Goal: Transaction & Acquisition: Purchase product/service

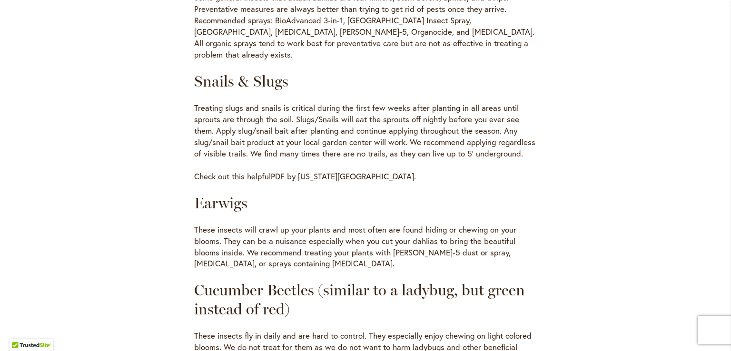
scroll to position [676, 0]
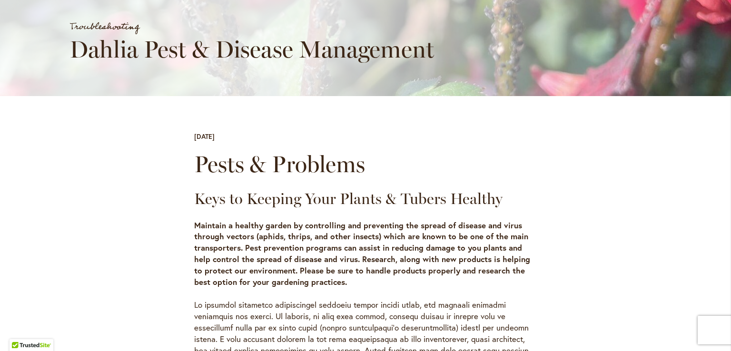
scroll to position [0, 0]
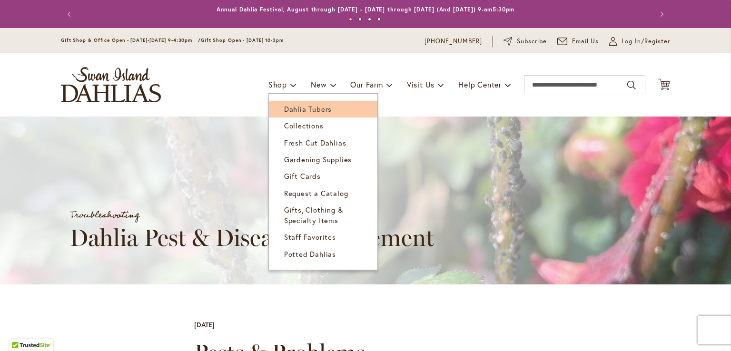
click at [288, 109] on span "Dahlia Tubers" at bounding box center [308, 109] width 48 height 10
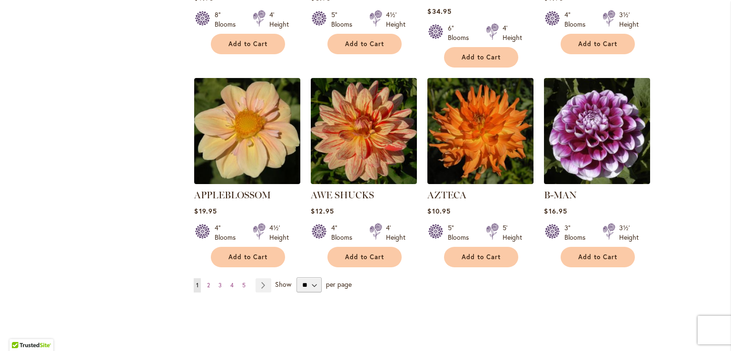
scroll to position [775, 0]
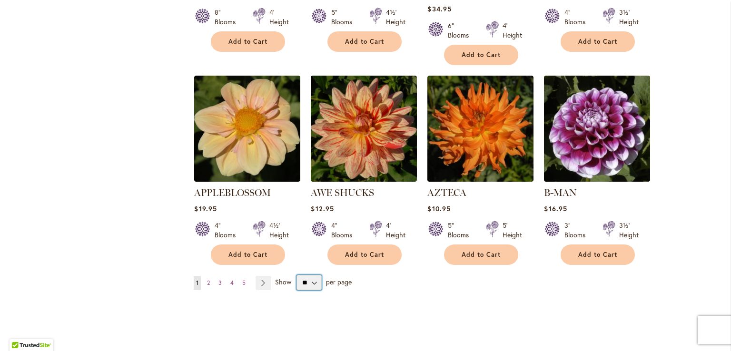
click at [312, 275] on select "** ** ** **" at bounding box center [309, 282] width 25 height 15
select select "**"
click at [297, 275] on select "** ** ** **" at bounding box center [309, 282] width 25 height 15
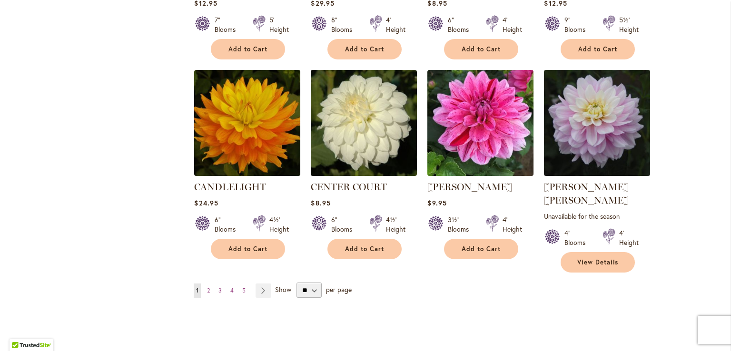
scroll to position [3208, 0]
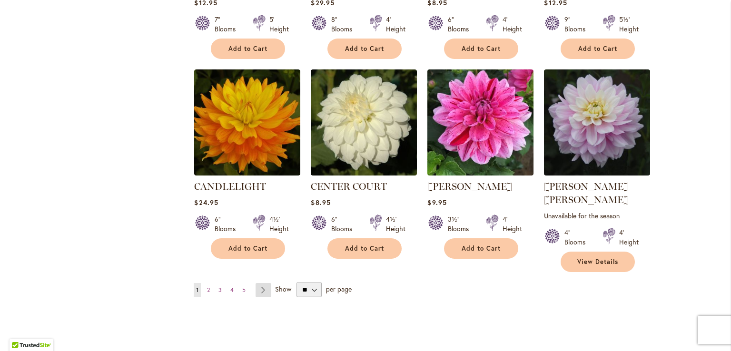
click at [258, 283] on link "Page Next" at bounding box center [264, 290] width 16 height 14
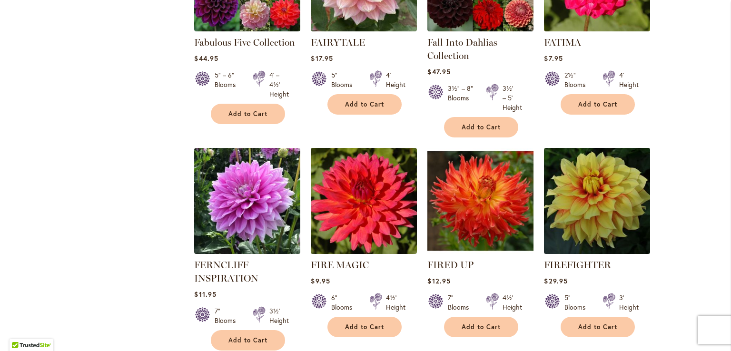
scroll to position [3215, 0]
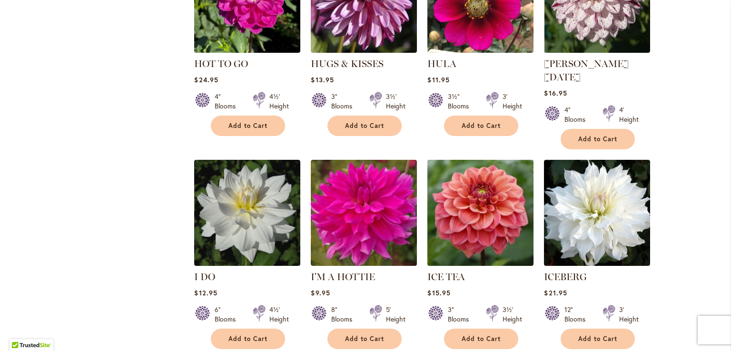
scroll to position [3208, 0]
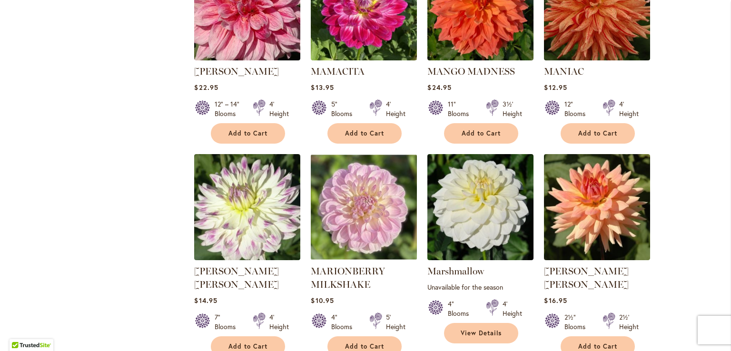
scroll to position [3174, 0]
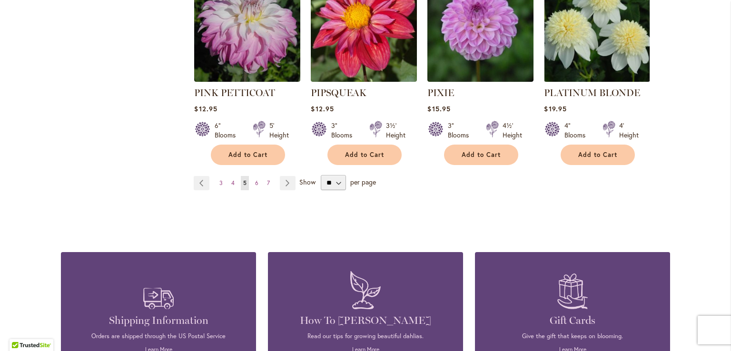
scroll to position [3356, 0]
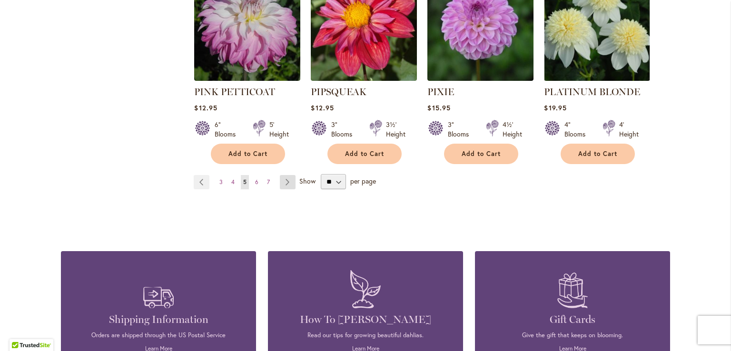
click at [285, 175] on link "Page Next" at bounding box center [288, 182] width 16 height 14
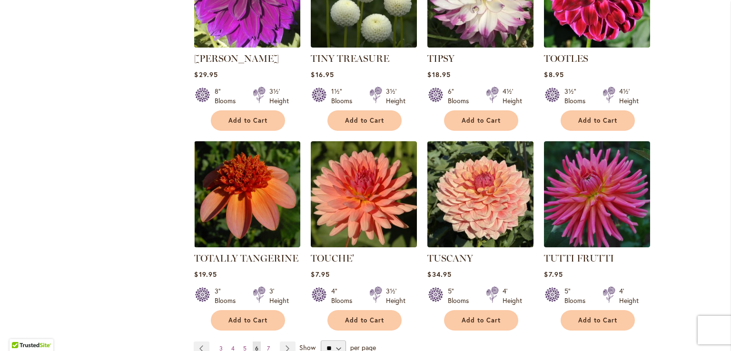
scroll to position [3150, 0]
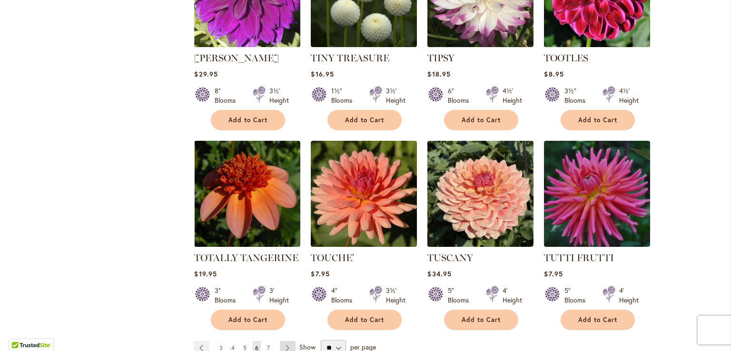
click at [285, 341] on link "Page Next" at bounding box center [288, 348] width 16 height 14
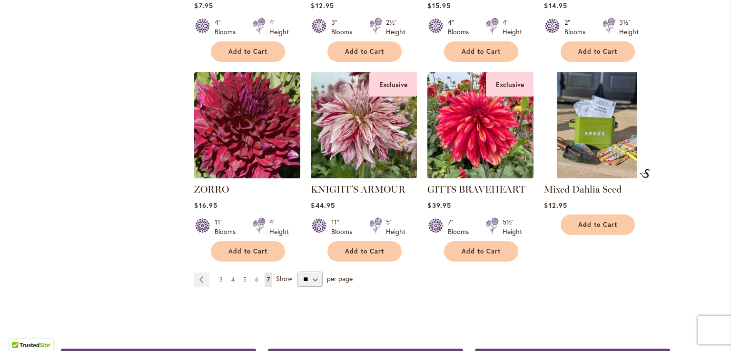
scroll to position [1379, 0]
